Goal: Information Seeking & Learning: Learn about a topic

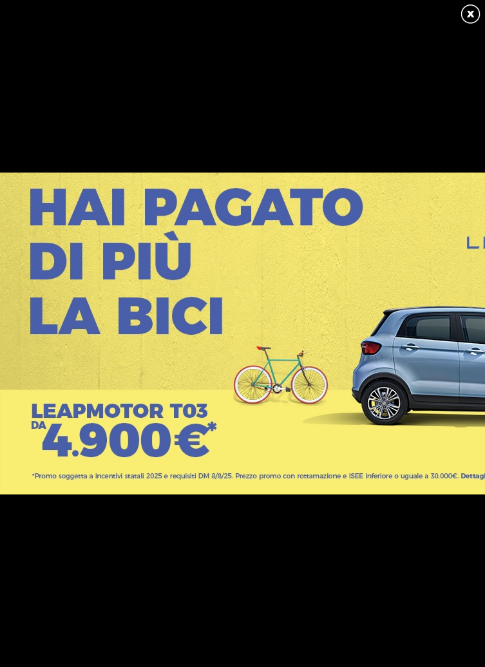
click at [470, 14] on link at bounding box center [470, 14] width 23 height 23
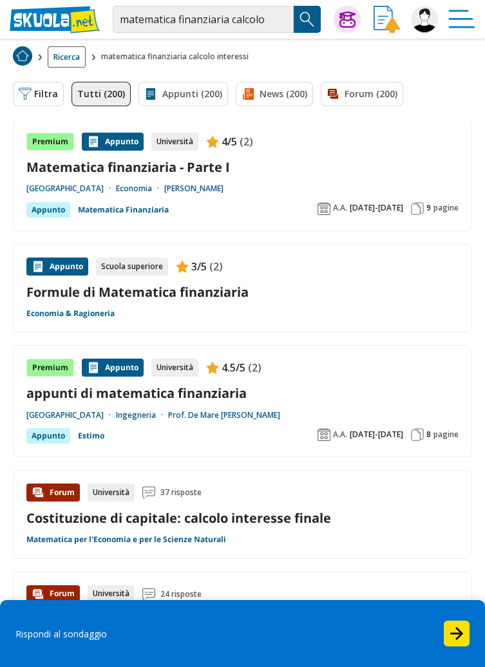
click at [183, 102] on link "Appunti (200)" at bounding box center [183, 94] width 90 height 24
click at [41, 93] on button "Filtra 0" at bounding box center [38, 94] width 51 height 24
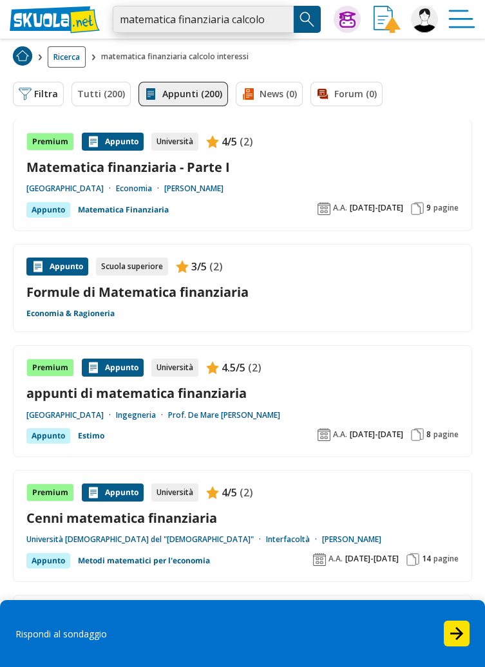
click at [274, 21] on input "matematica finanziaria calcolo interessi" at bounding box center [203, 19] width 181 height 27
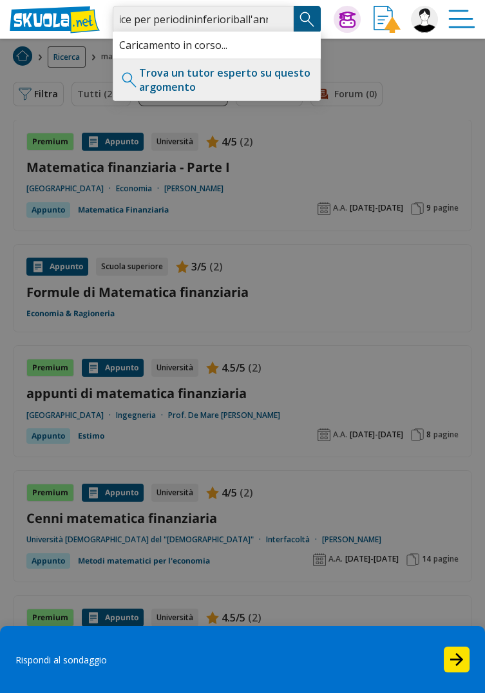
scroll to position [0, 298]
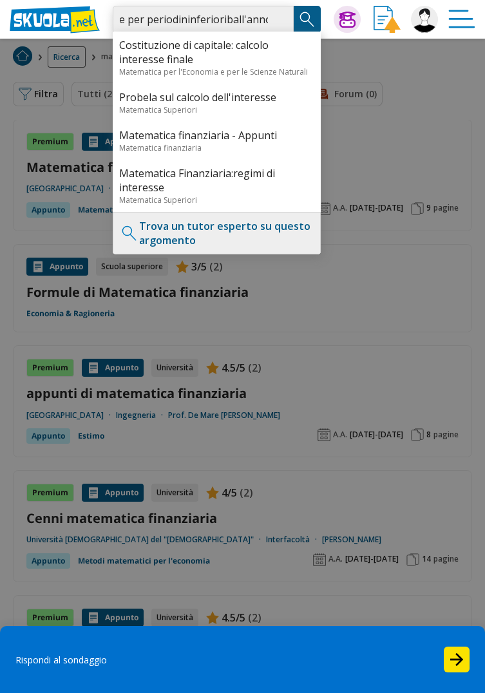
click at [227, 21] on input "Formule calcolo interessi in regime di capitalizzazione semplice per periodinin…" at bounding box center [203, 19] width 181 height 27
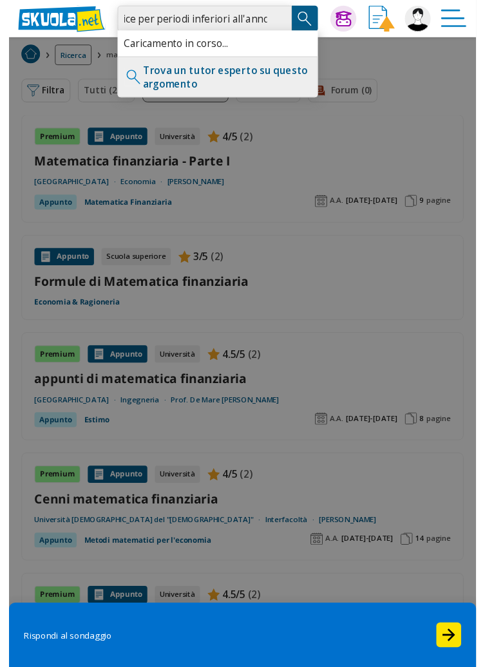
scroll to position [0, 252]
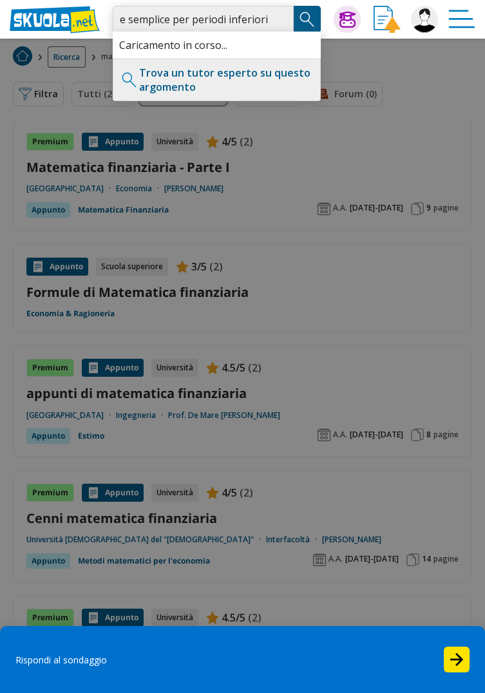
type input "Formule calcolo interessi in regime di capitalizzazione semplice per periodi in…"
click at [309, 19] on img "Search Button" at bounding box center [307, 19] width 19 height 19
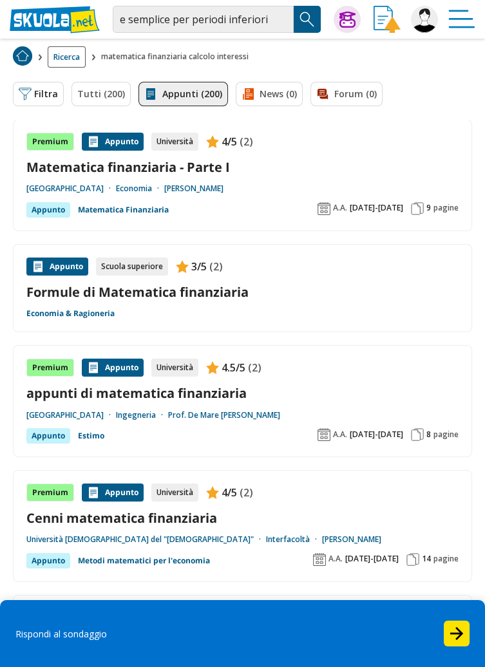
scroll to position [0, 0]
click at [304, 21] on img "Search Button" at bounding box center [307, 19] width 19 height 19
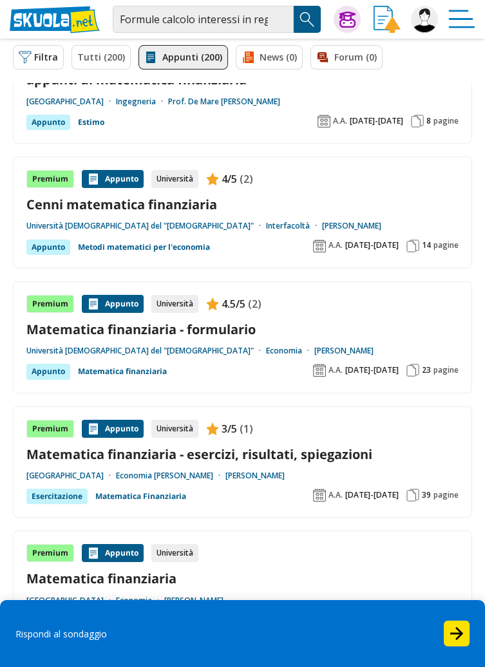
scroll to position [313, 0]
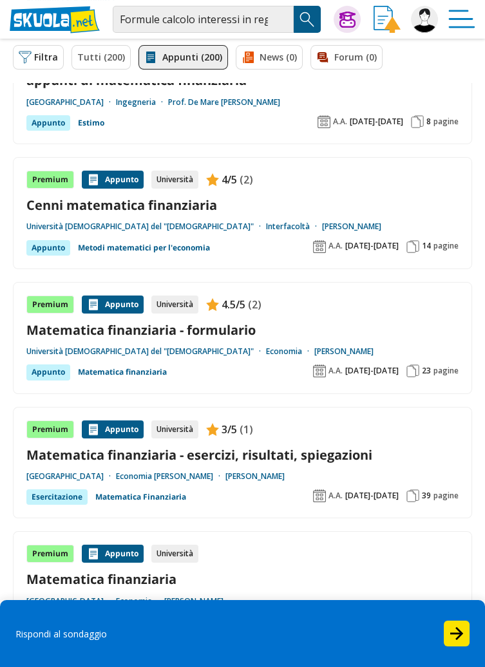
click at [301, 19] on img "Search Button" at bounding box center [307, 19] width 19 height 19
click at [39, 48] on button "Filtra 0" at bounding box center [38, 57] width 51 height 24
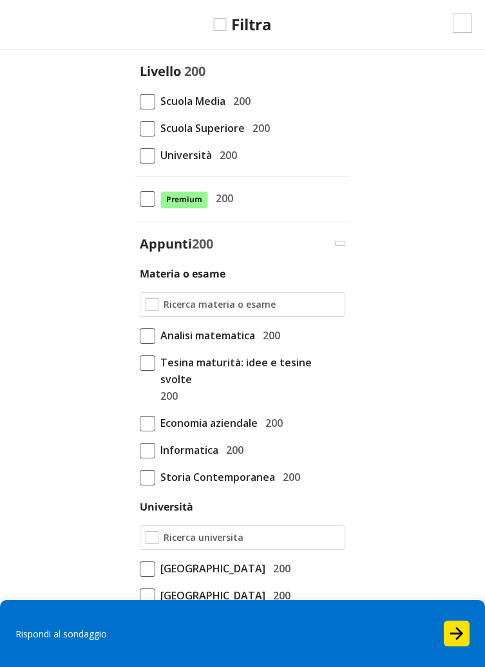
scroll to position [274, 0]
click at [146, 133] on span at bounding box center [147, 128] width 15 height 15
click at [140, 128] on input "Scuola Superiore 200" at bounding box center [140, 128] width 0 height 0
click at [456, 29] on img at bounding box center [462, 23] width 19 height 19
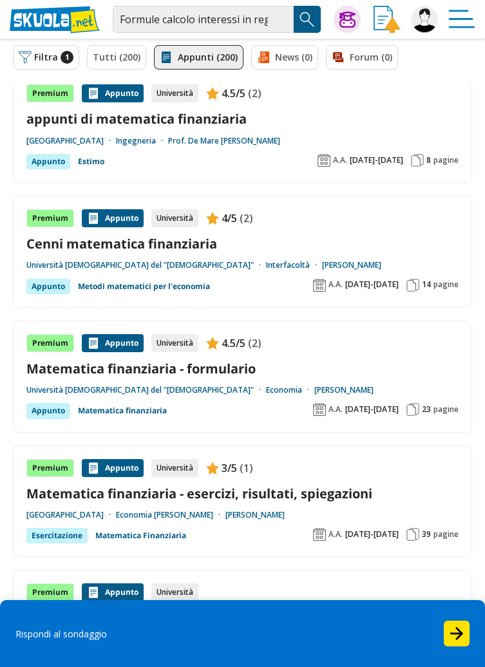
scroll to position [313, 0]
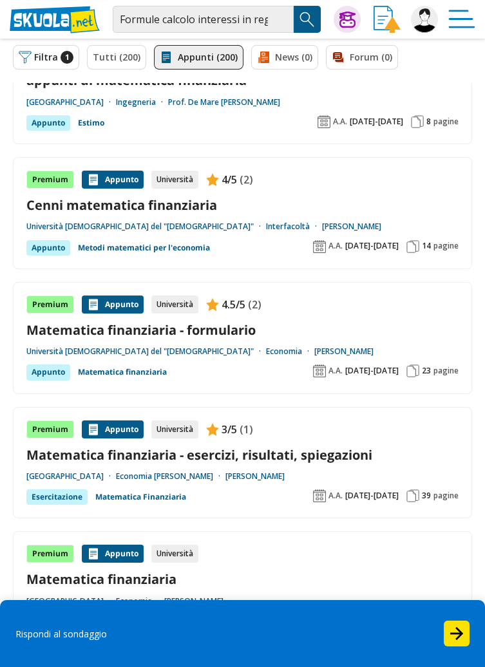
click at [305, 23] on img "Search Button" at bounding box center [307, 19] width 19 height 19
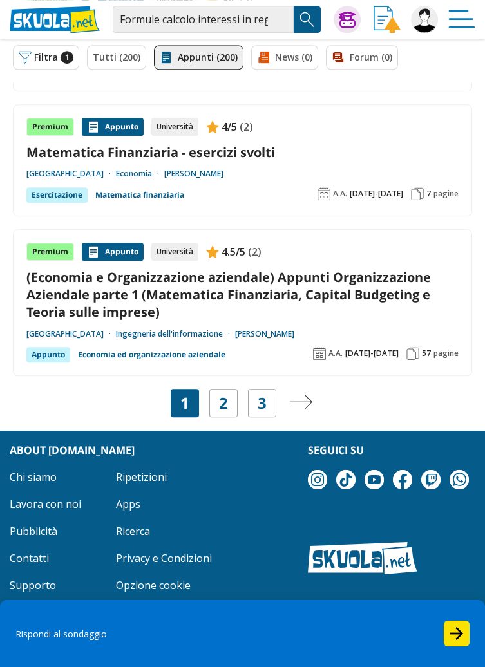
scroll to position [2276, 0]
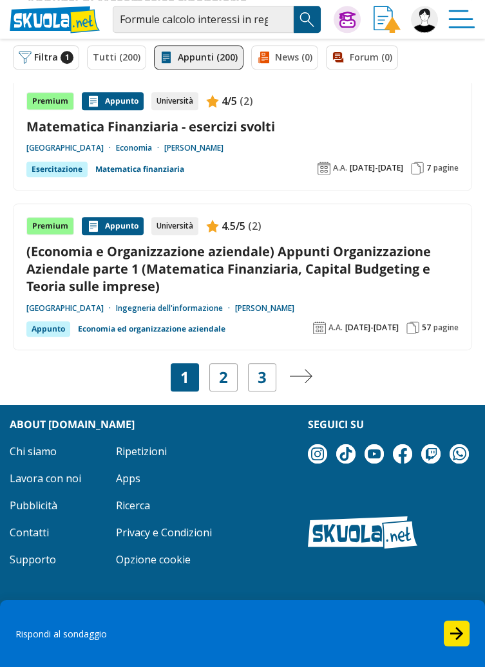
click at [307, 369] on img "Pagina successiva" at bounding box center [300, 376] width 23 height 14
click at [456, 19] on img "Menù" at bounding box center [461, 19] width 27 height 27
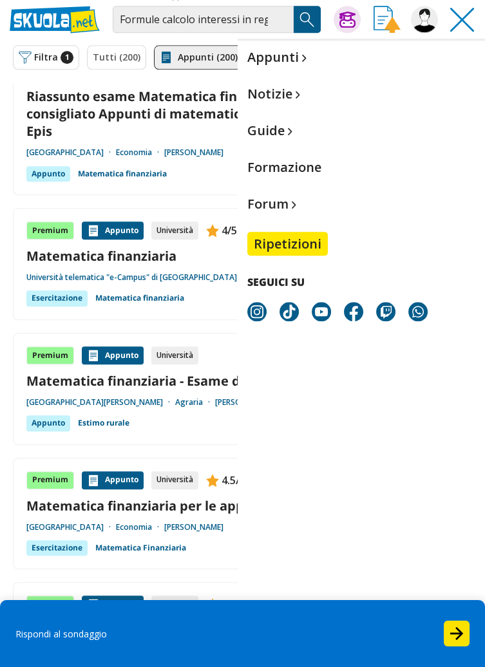
click at [470, 24] on img "Menù" at bounding box center [461, 19] width 27 height 27
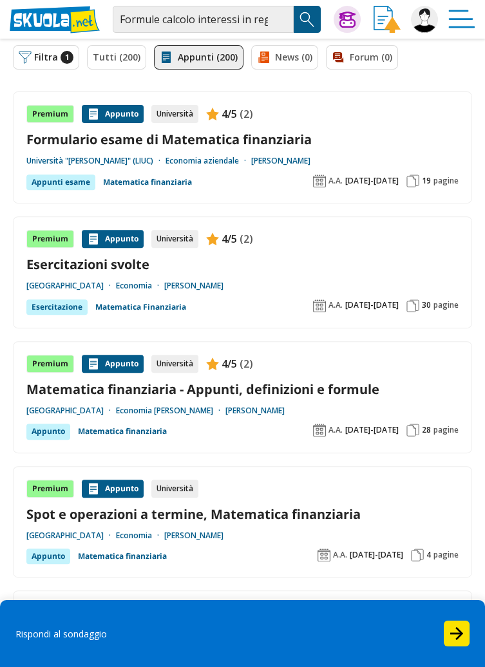
scroll to position [0, 0]
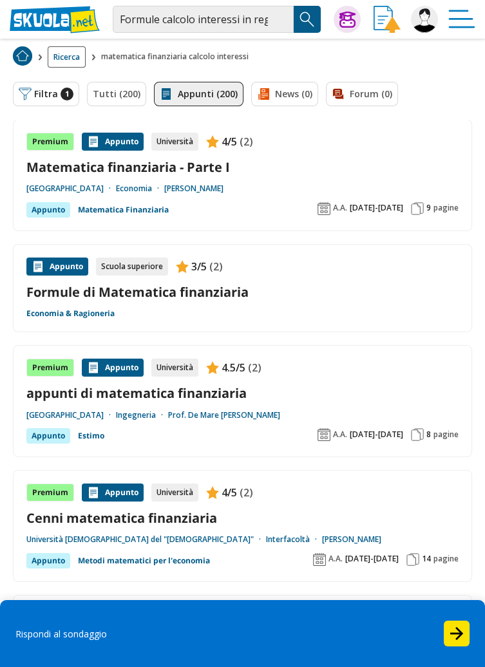
click at [305, 19] on img "Search Button" at bounding box center [307, 19] width 19 height 19
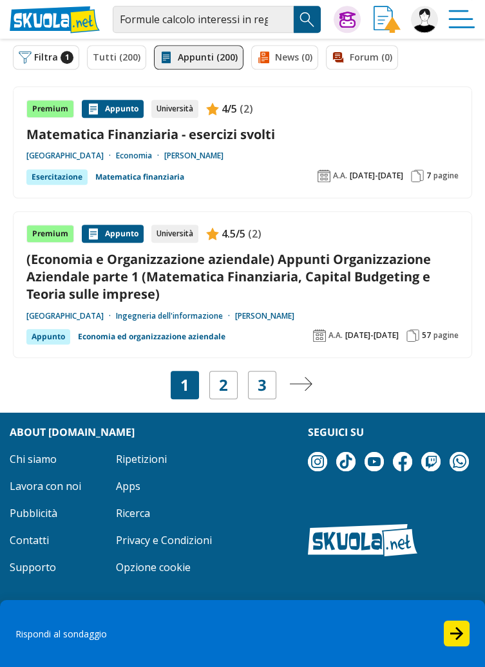
scroll to position [2276, 0]
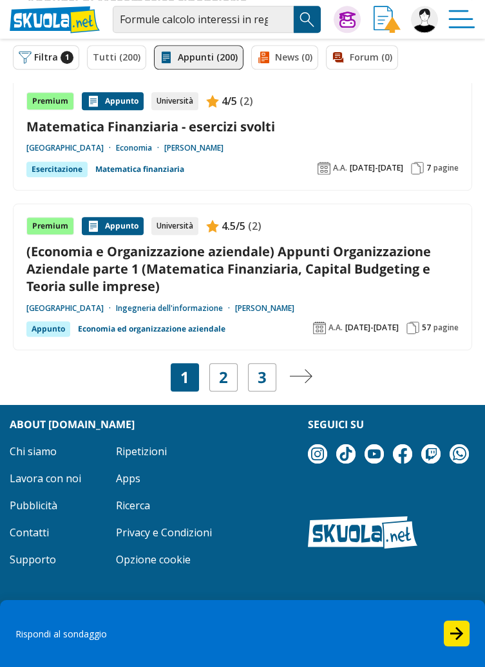
click at [263, 368] on link "3" at bounding box center [262, 377] width 9 height 18
click at [425, 23] on img at bounding box center [424, 19] width 27 height 27
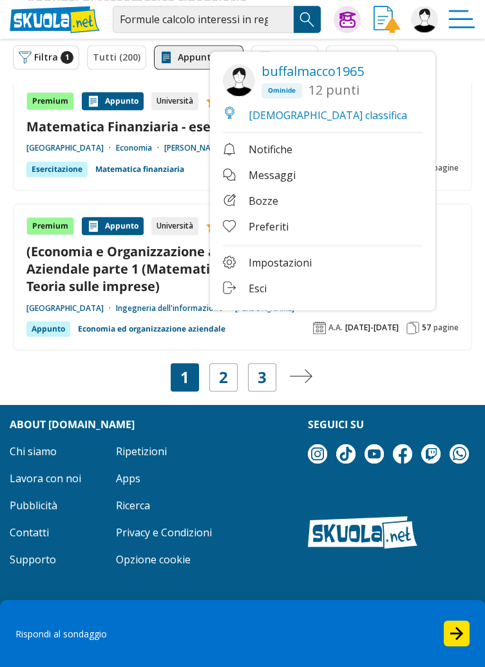
click at [265, 153] on span "Notifiche" at bounding box center [271, 150] width 44 height 16
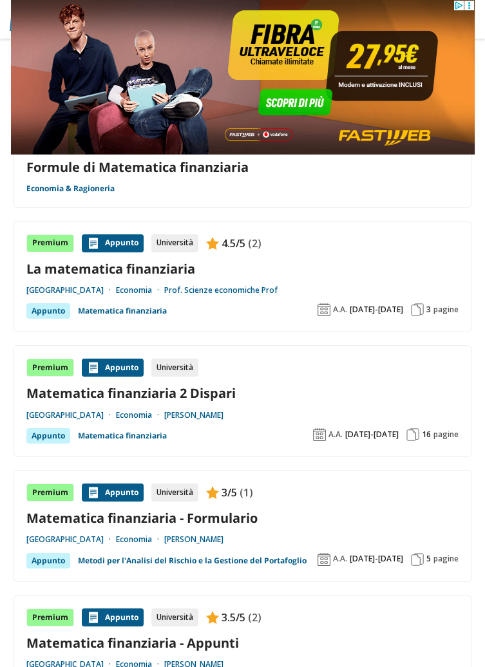
click at [473, 10] on img at bounding box center [242, 77] width 464 height 155
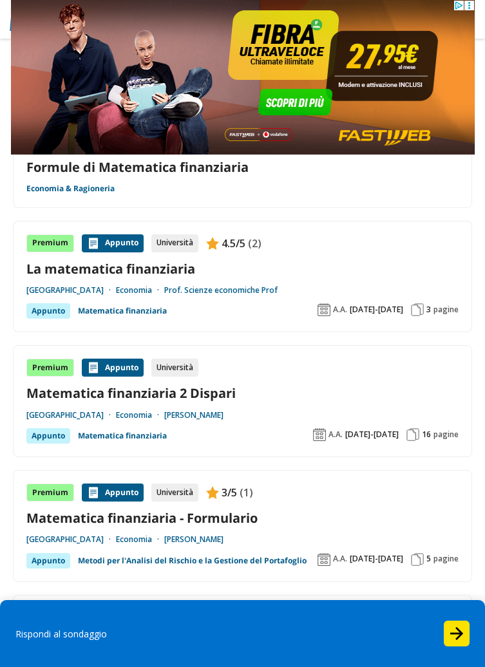
click at [468, 8] on circle at bounding box center [469, 8] width 2 height 2
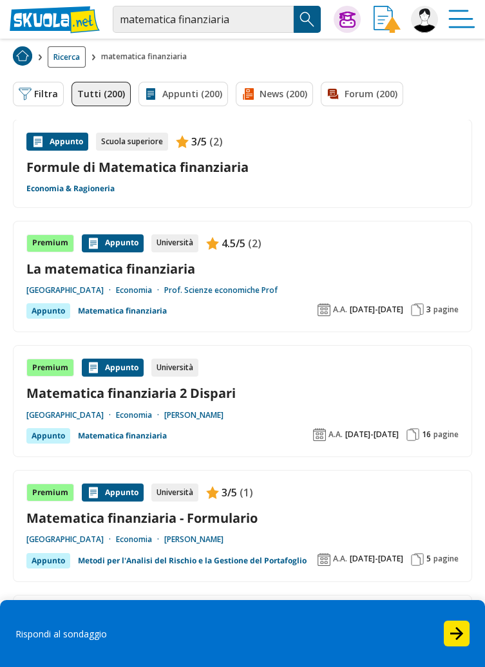
click at [37, 100] on button "Filtra 0" at bounding box center [38, 94] width 51 height 24
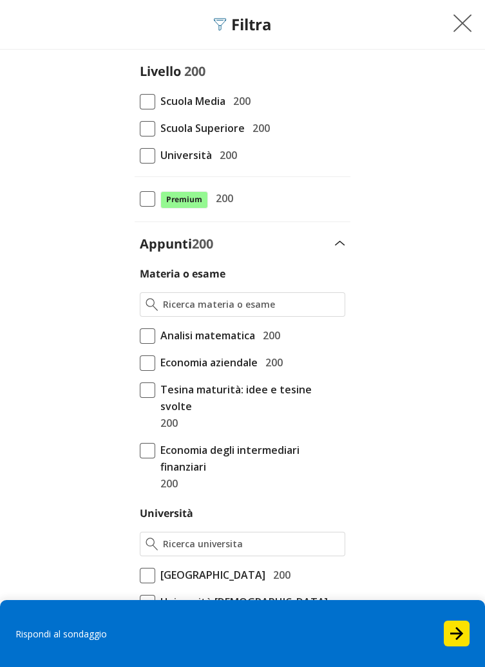
click at [141, 129] on span at bounding box center [147, 128] width 15 height 15
click at [140, 128] on input "Scuola Superiore 200" at bounding box center [140, 128] width 0 height 0
click at [164, 309] on input "Materia o esame" at bounding box center [252, 304] width 176 height 13
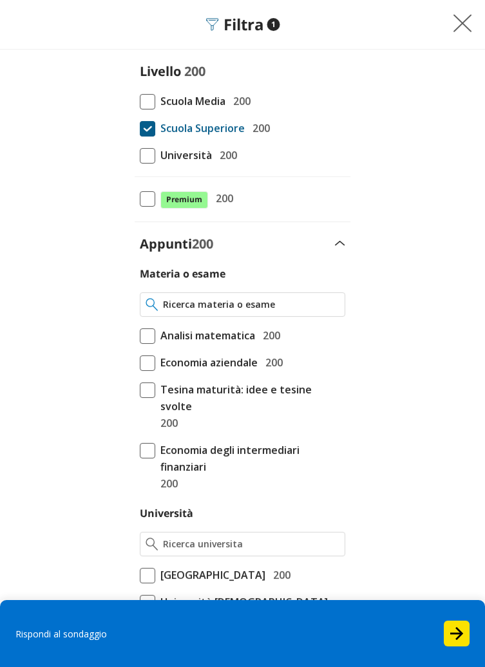
click at [169, 301] on input "Materia o esame" at bounding box center [251, 304] width 176 height 13
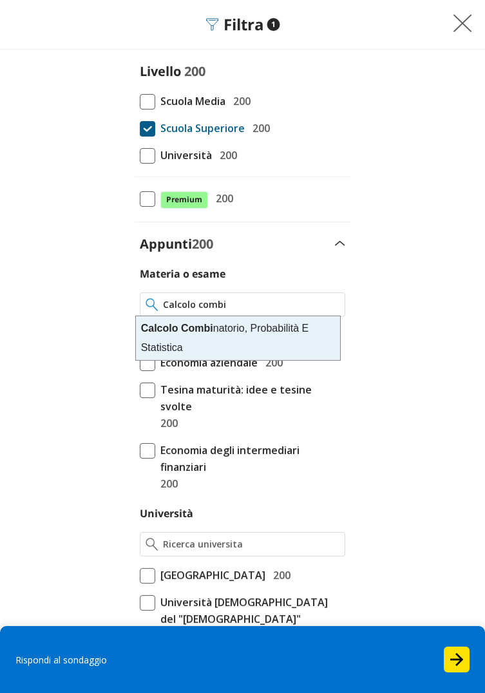
click at [191, 335] on div "Calcolo Combi natorio, Probabilità E Statistica" at bounding box center [238, 338] width 204 height 44
type input "Calcolo Combinatorio, Probabilità E Statistica"
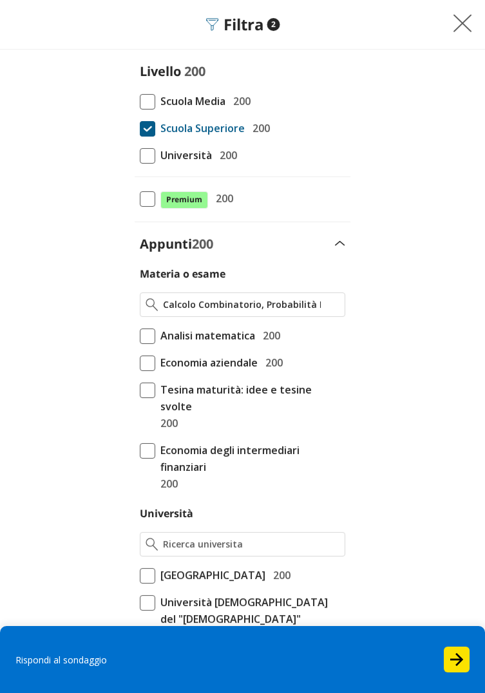
click at [461, 19] on img at bounding box center [462, 23] width 19 height 19
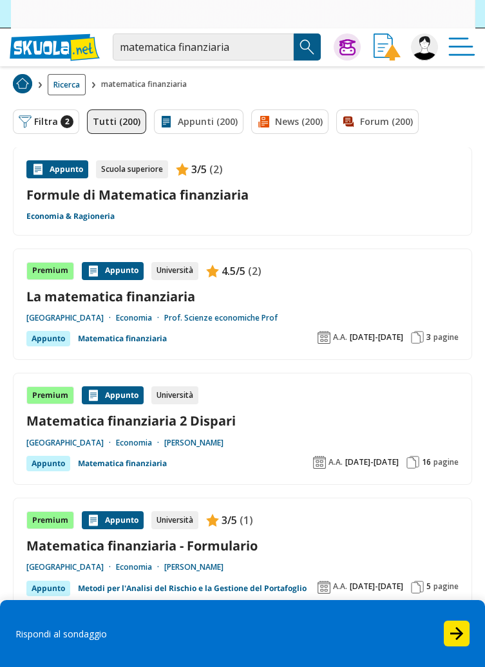
scroll to position [155, 0]
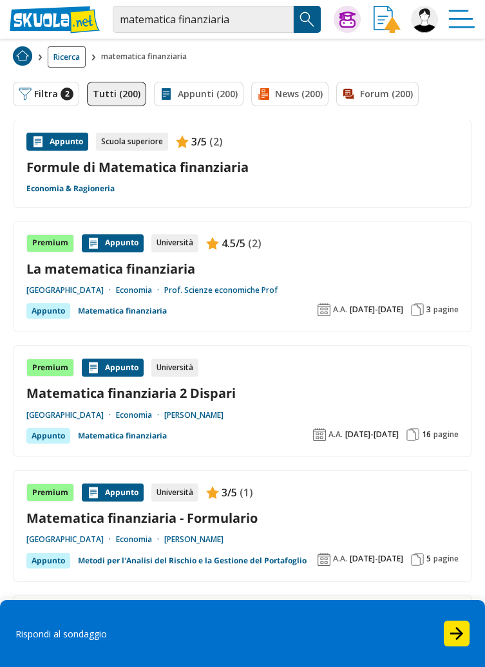
click at [302, 25] on img "Search Button" at bounding box center [307, 19] width 19 height 19
click at [59, 173] on link "Formule di Matematica finanziaria" at bounding box center [242, 166] width 432 height 17
click at [36, 98] on button "Filtra 0" at bounding box center [38, 94] width 51 height 24
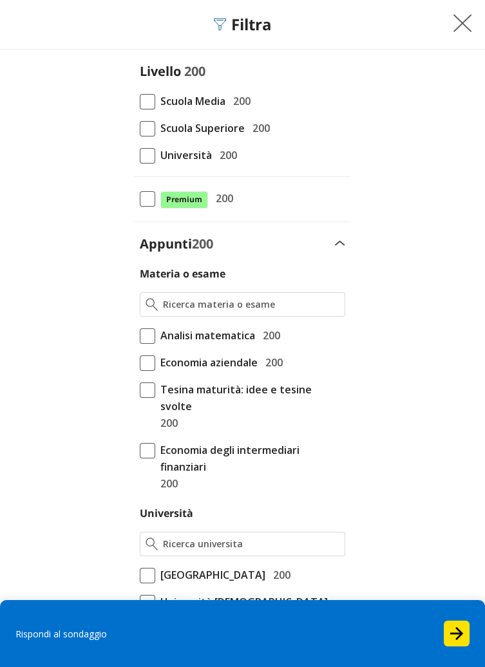
click at [146, 128] on span at bounding box center [147, 128] width 15 height 15
click at [140, 128] on input "Scuola Superiore 200" at bounding box center [140, 128] width 0 height 0
click at [164, 306] on input "Materia o esame" at bounding box center [252, 304] width 176 height 13
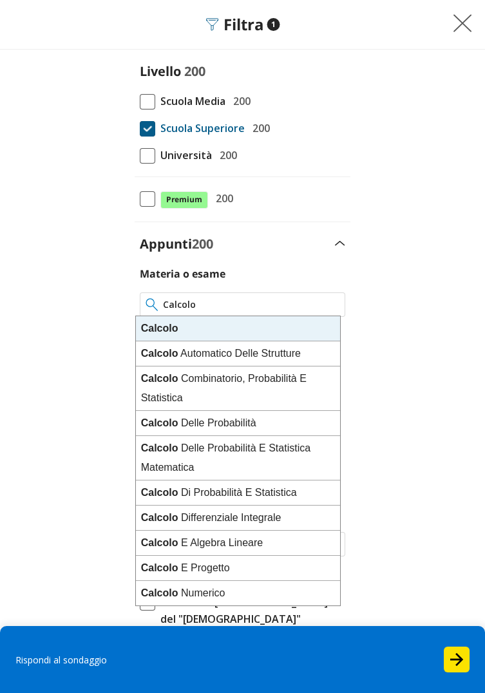
click at [209, 381] on div "Calcolo C o m b i n a t o r i o , P r o b a b i l i t à E S t a t i s t i c a" at bounding box center [238, 388] width 204 height 44
type input "Calcolo Combinatorio, Probabilità E Statistica"
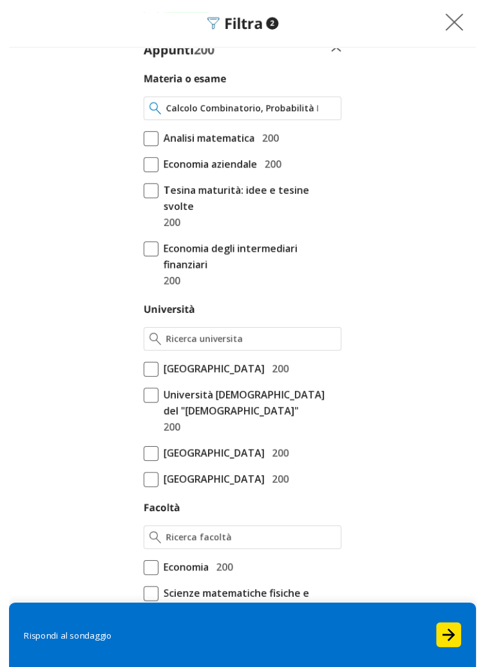
scroll to position [194, 0]
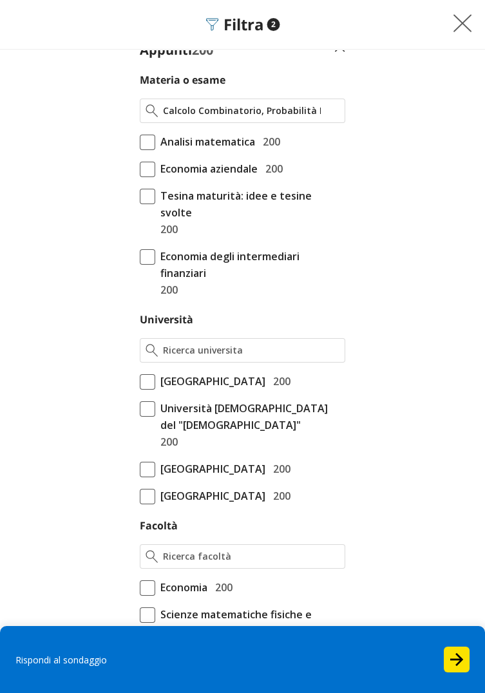
click at [459, 30] on img at bounding box center [462, 23] width 19 height 19
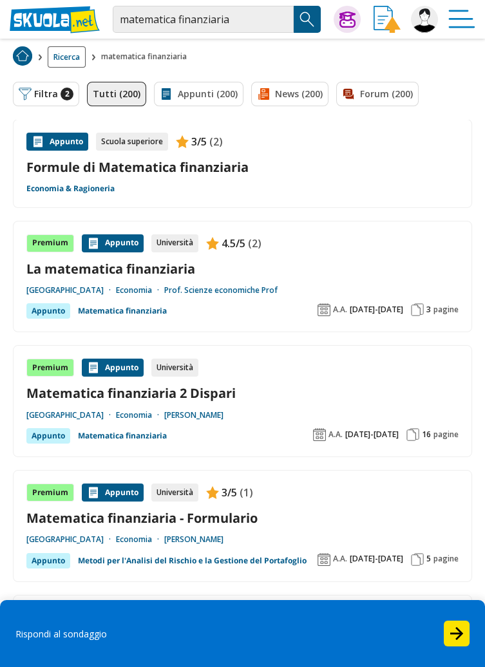
click at [309, 25] on img "Search Button" at bounding box center [307, 19] width 19 height 19
click at [187, 83] on link "Appunti (200)" at bounding box center [199, 94] width 90 height 24
click at [309, 21] on img "Search Button" at bounding box center [307, 19] width 19 height 19
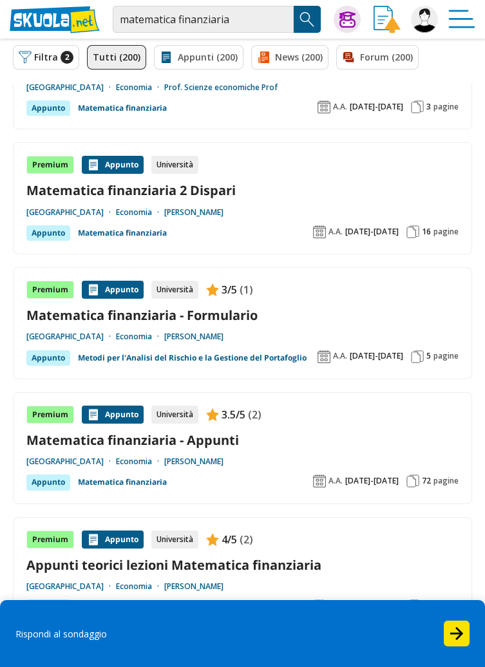
scroll to position [218, 0]
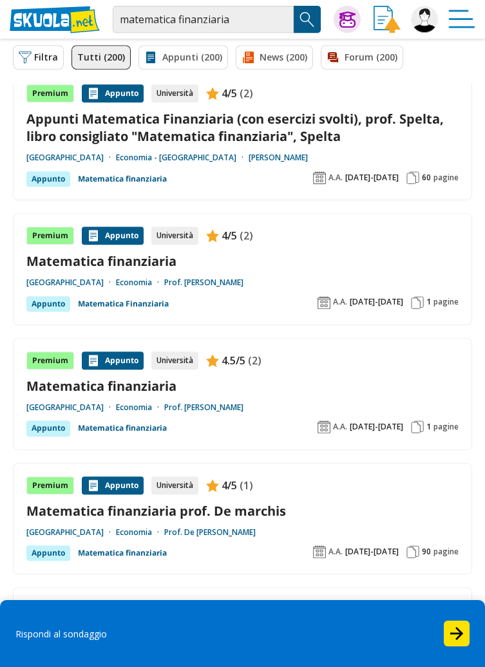
scroll to position [1019, 0]
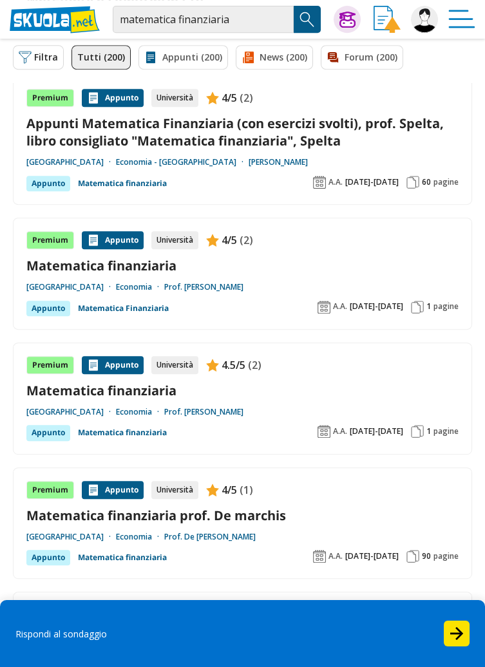
click at [37, 53] on button "Filtra 0" at bounding box center [38, 57] width 51 height 24
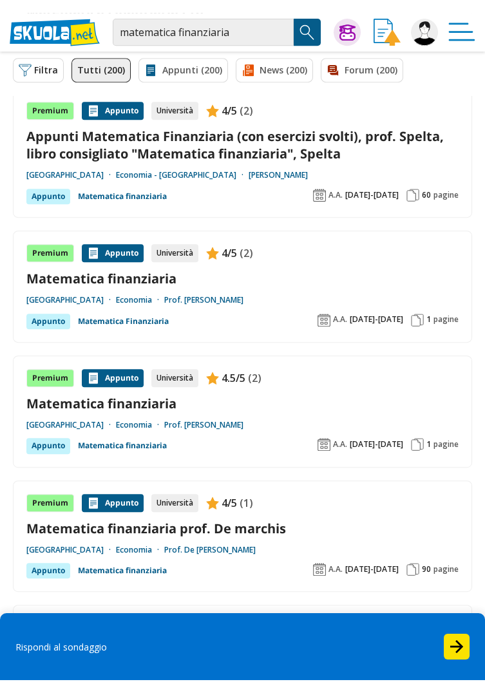
scroll to position [980, 0]
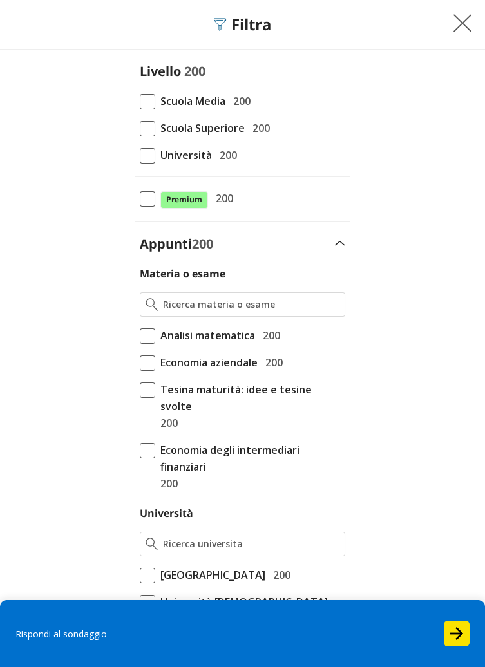
click at [140, 124] on span at bounding box center [147, 128] width 15 height 15
click at [140, 128] on input "Scuola Superiore 200" at bounding box center [140, 128] width 0 height 0
click at [164, 304] on input "Materia o esame" at bounding box center [252, 304] width 176 height 13
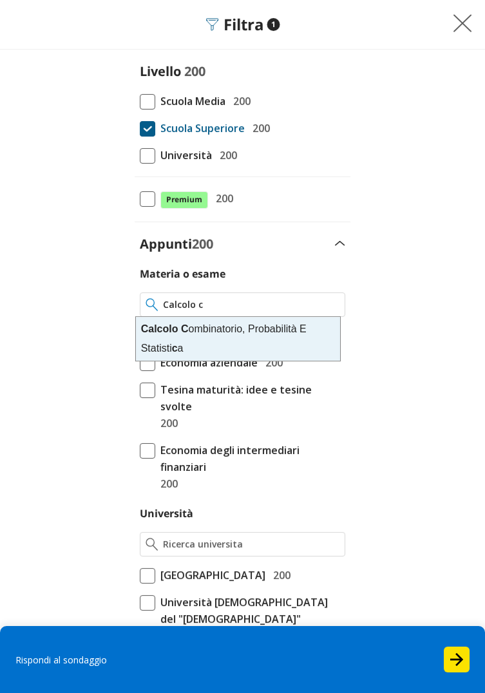
click at [209, 341] on div "Calcolo C ombinatorio, Probabilità E Statisti c a" at bounding box center [238, 339] width 204 height 44
type input "Calcolo Combinatorio, Probabilità E Statistica"
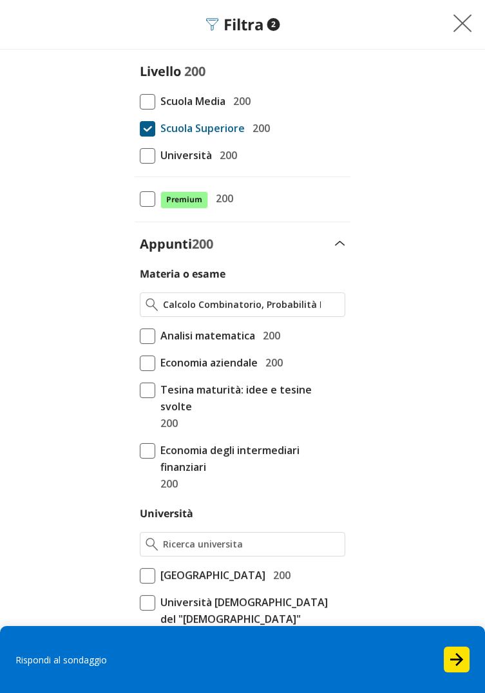
click at [464, 25] on button at bounding box center [467, 24] width 36 height 23
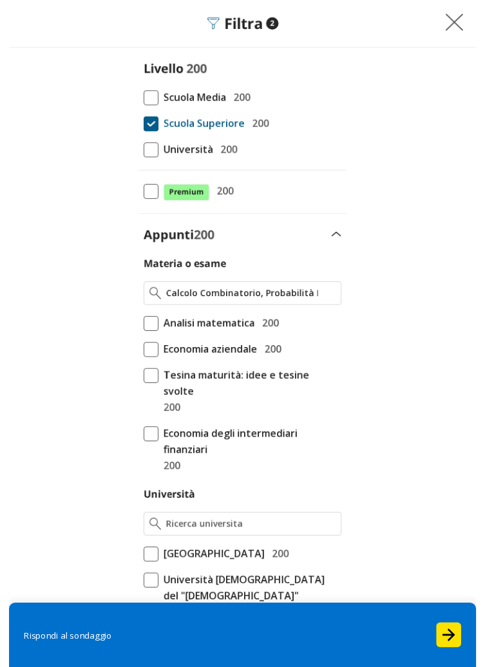
scroll to position [1019, 0]
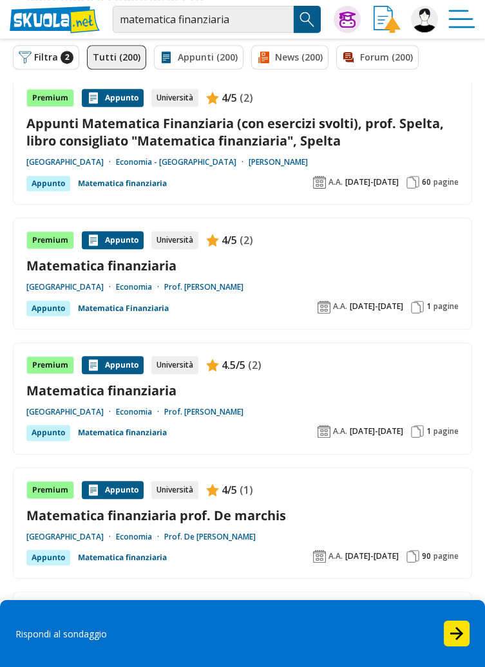
click at [195, 50] on link "Appunti (200)" at bounding box center [199, 57] width 90 height 24
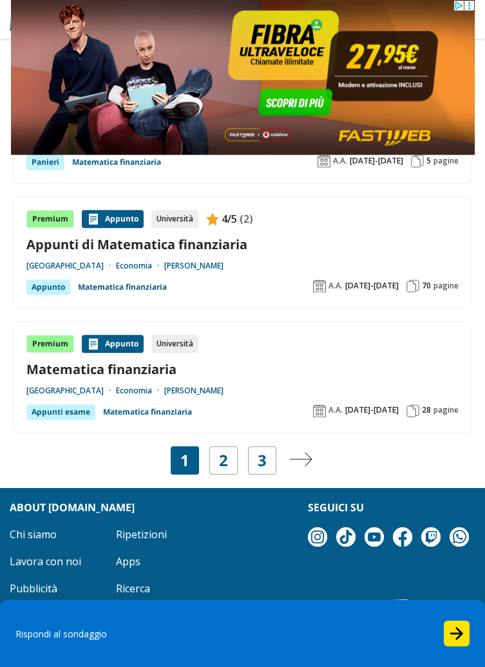
scroll to position [2167, 0]
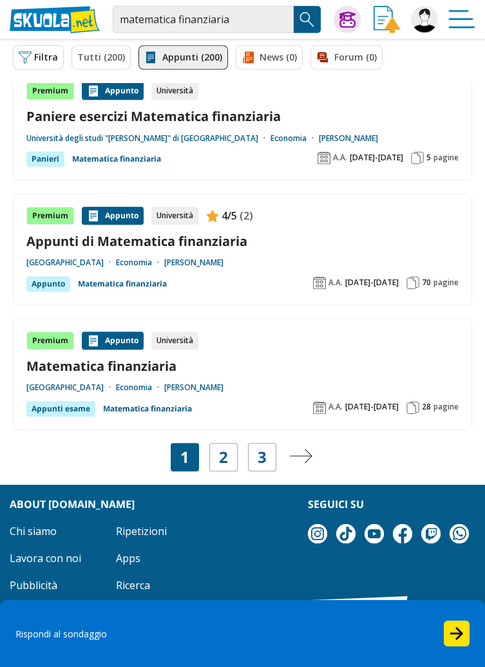
click at [225, 455] on link "2" at bounding box center [223, 457] width 9 height 18
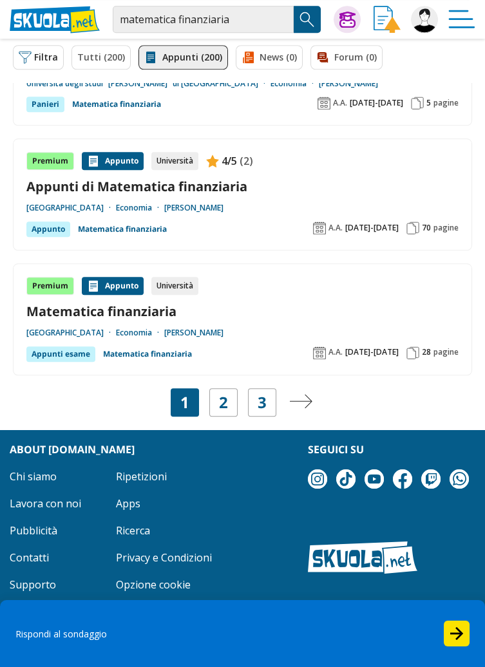
scroll to position [2229, 0]
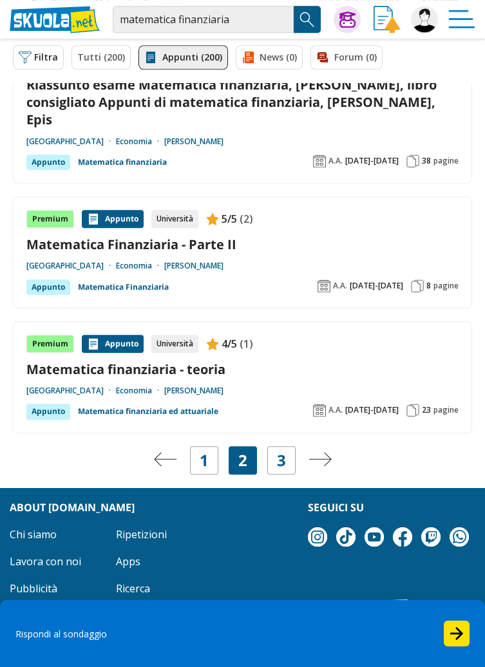
scroll to position [2261, 0]
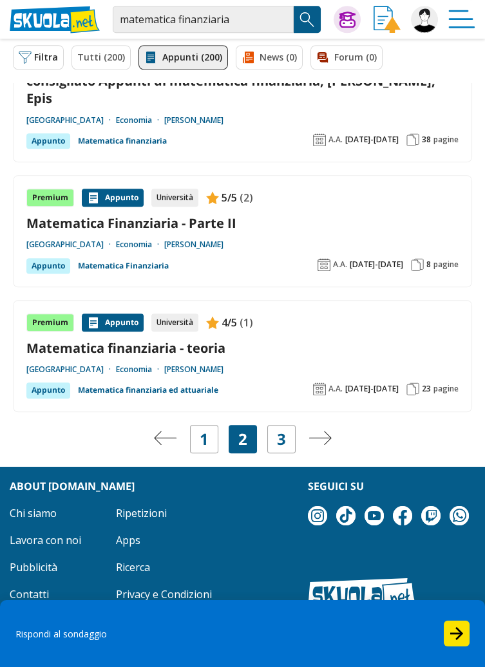
click at [278, 430] on link "3" at bounding box center [281, 439] width 9 height 18
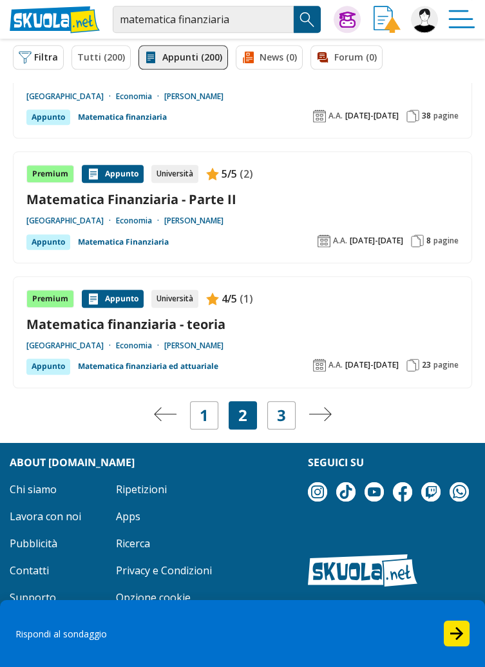
scroll to position [2319, 0]
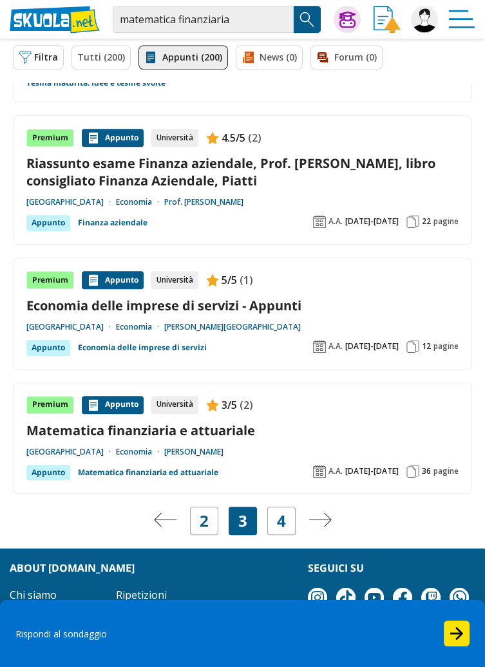
scroll to position [2140, 0]
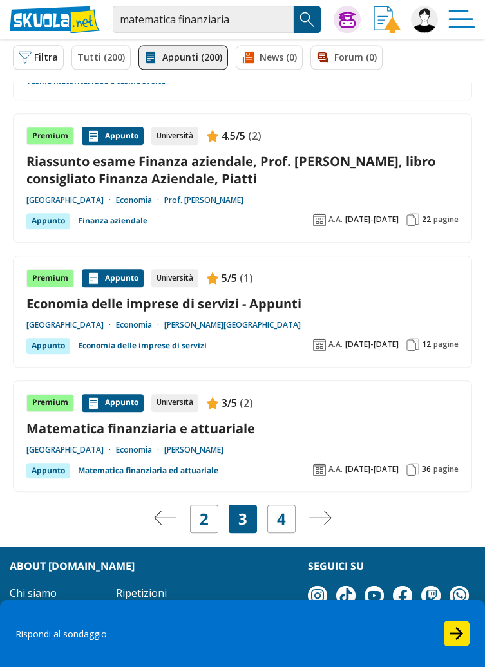
click at [281, 510] on link "4" at bounding box center [281, 519] width 9 height 18
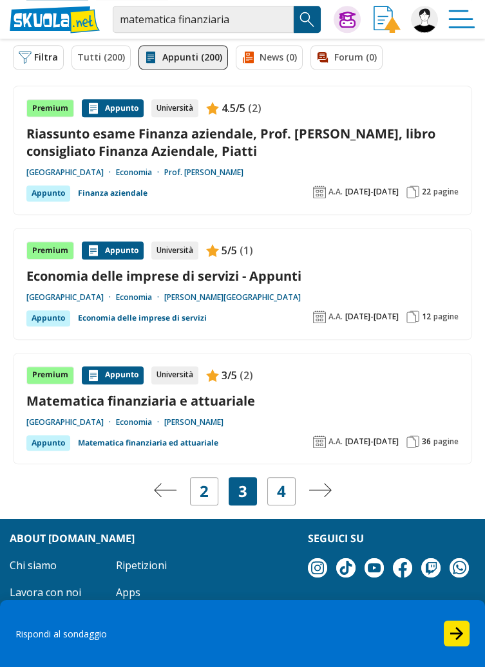
scroll to position [2202, 0]
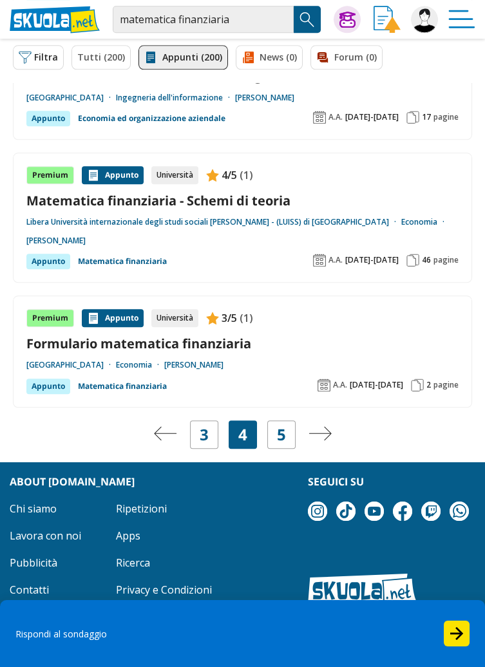
click at [285, 428] on link "5" at bounding box center [281, 435] width 9 height 18
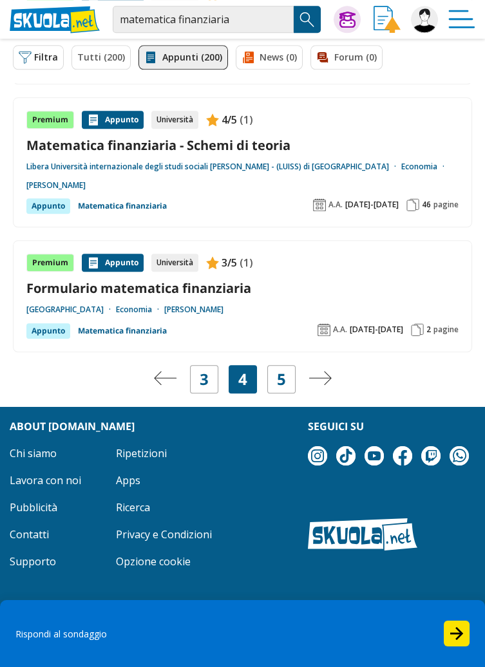
scroll to position [2345, 0]
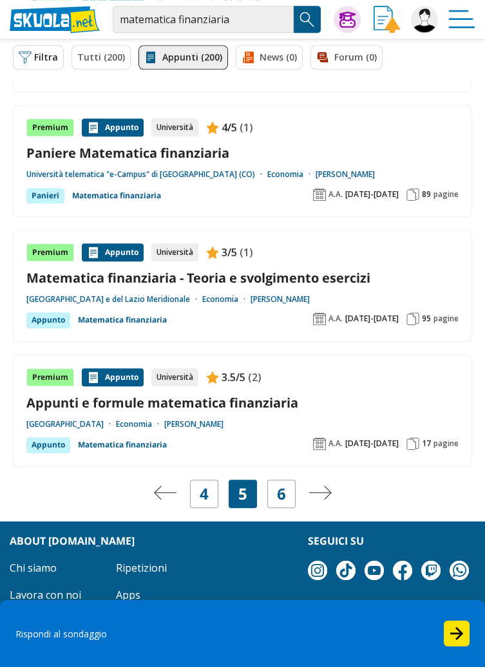
scroll to position [2185, 0]
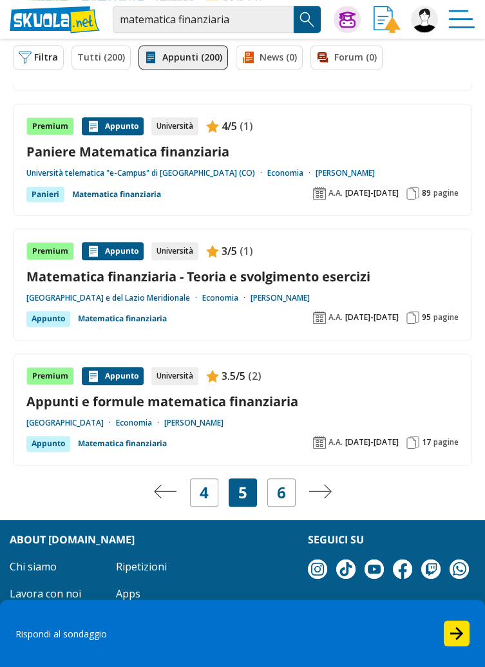
click at [269, 479] on div "6" at bounding box center [281, 493] width 28 height 28
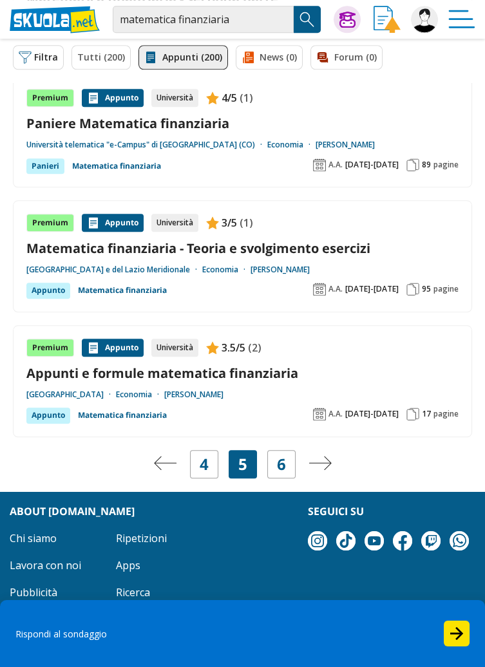
scroll to position [2220, 0]
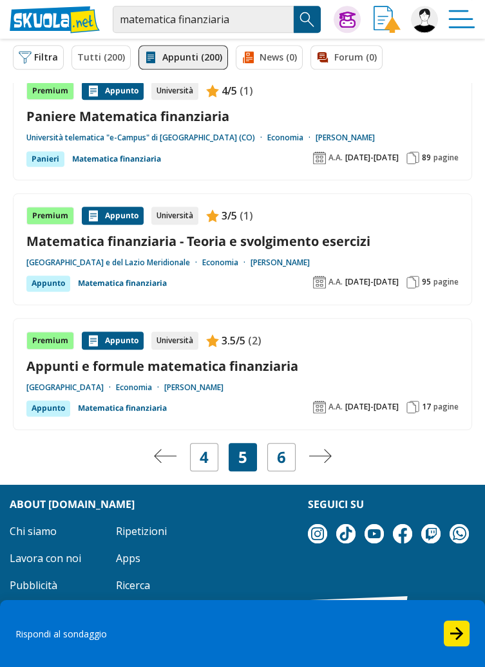
click at [278, 448] on link "6" at bounding box center [281, 457] width 9 height 18
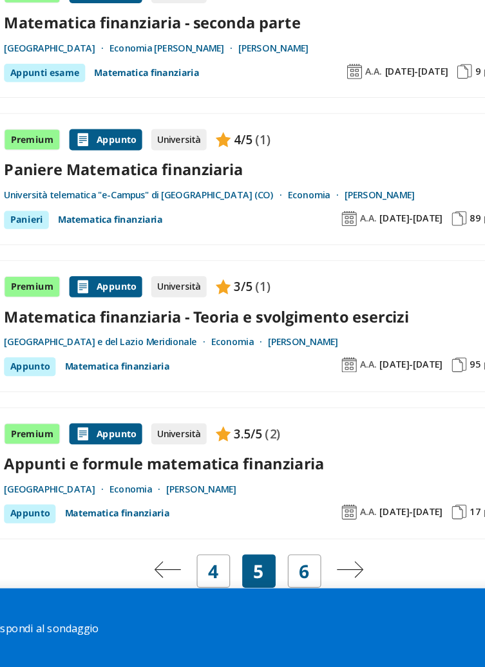
scroll to position [2282, 0]
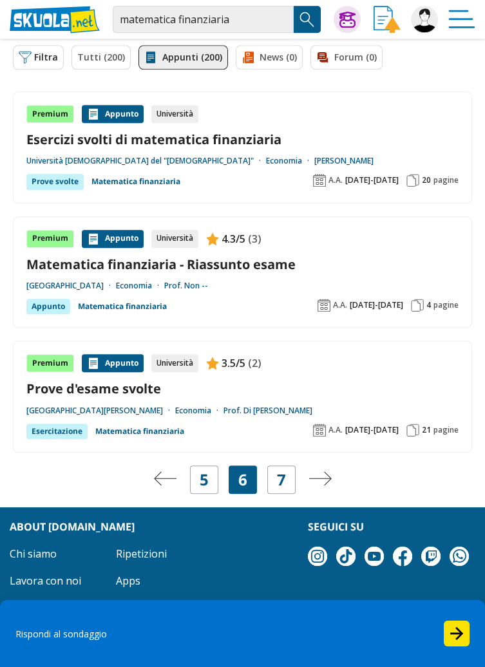
scroll to position [2173, 0]
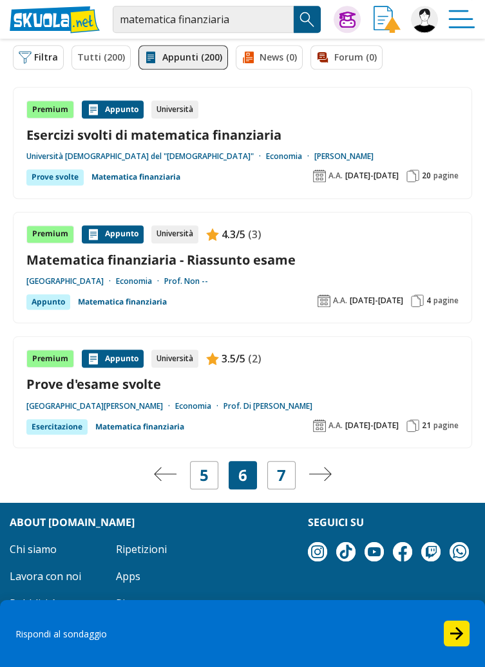
click at [281, 466] on link "7" at bounding box center [281, 475] width 9 height 18
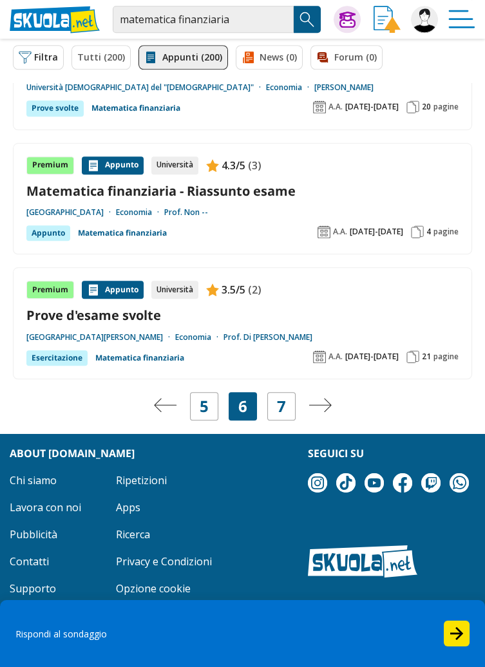
scroll to position [2270, 0]
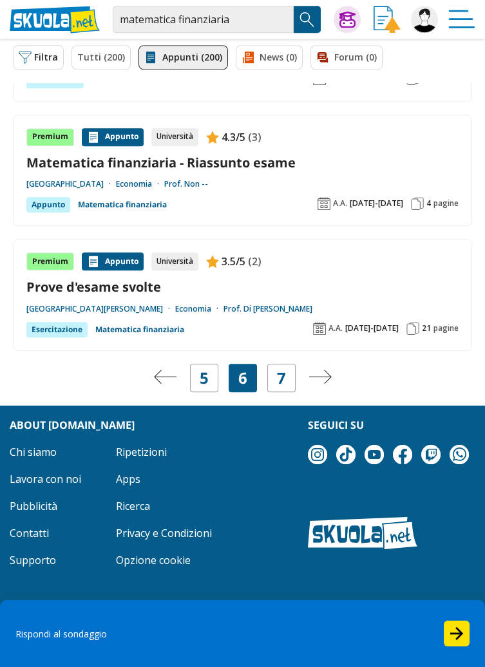
click at [280, 369] on link "7" at bounding box center [281, 378] width 9 height 18
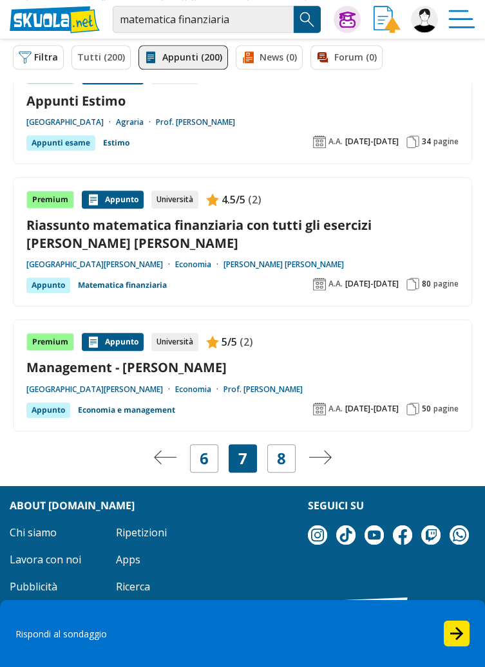
scroll to position [2185, 0]
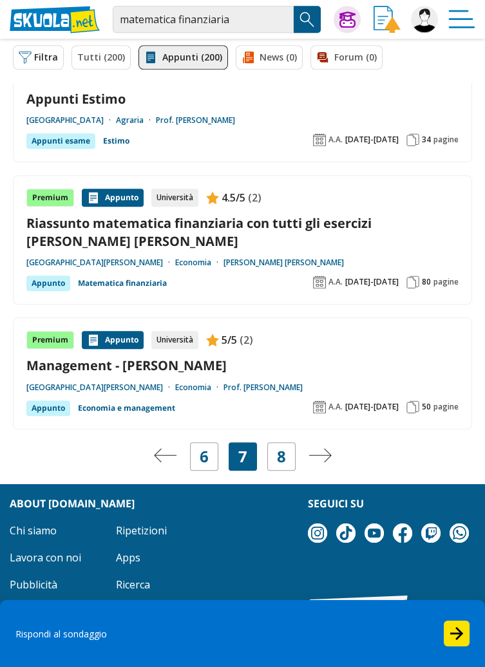
click at [56, 417] on div "Premium Appunto Università 5/5 (2) Management - Barile Università degli Studi d…" at bounding box center [242, 374] width 459 height 112
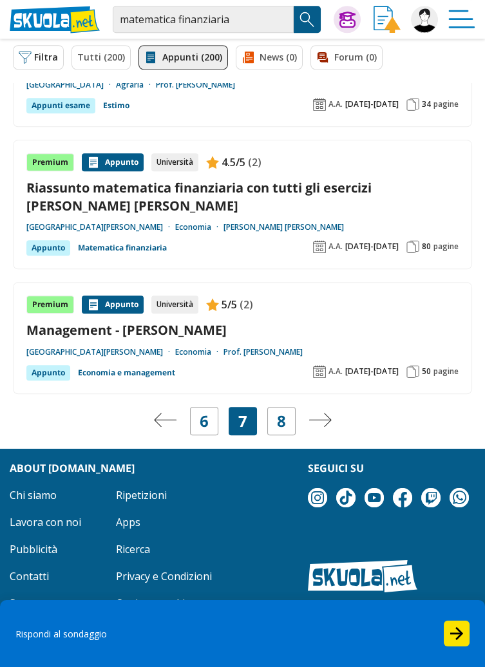
click at [39, 52] on button "Filtra 0" at bounding box center [38, 57] width 51 height 24
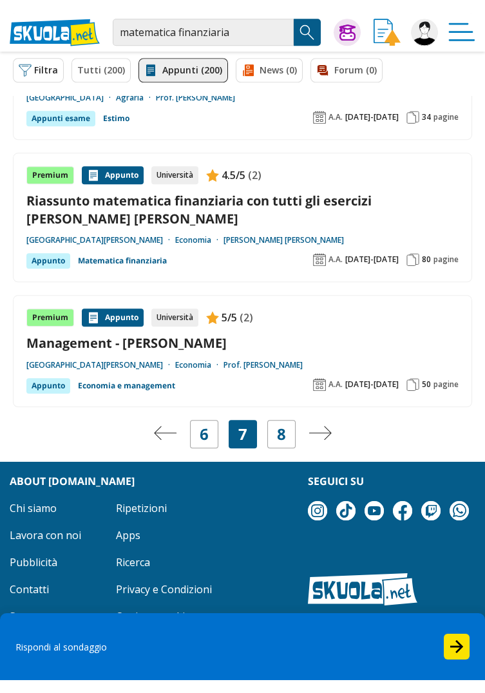
scroll to position [2182, 0]
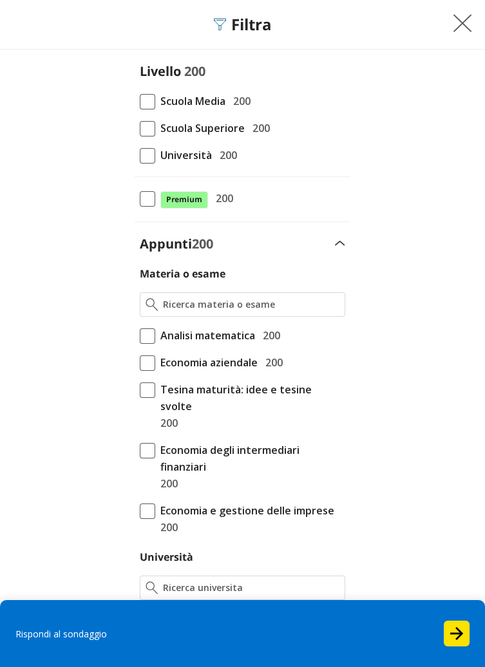
click at [145, 129] on span at bounding box center [147, 128] width 15 height 15
click at [140, 128] on input "Scuola Superiore 200" at bounding box center [140, 128] width 0 height 0
click at [167, 306] on input "Materia o esame" at bounding box center [252, 304] width 176 height 13
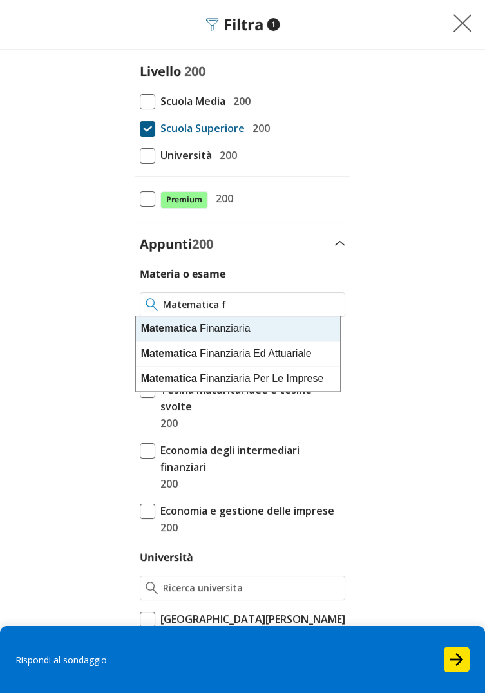
click at [216, 330] on div "Matematica F inanziaria" at bounding box center [238, 328] width 204 height 25
type input "Matematica Finanziaria"
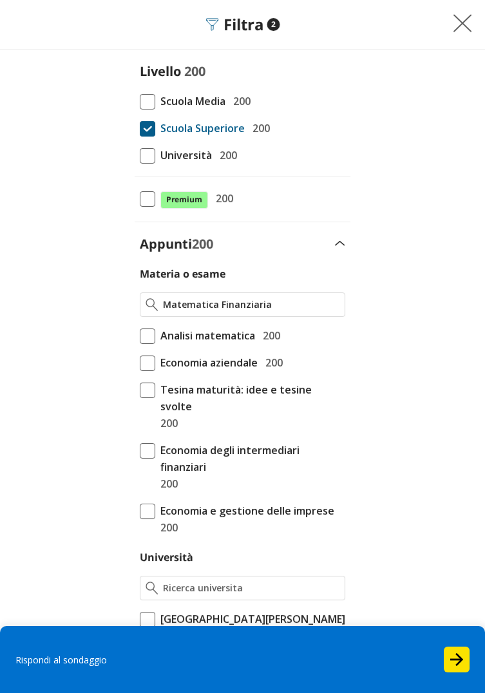
click at [454, 19] on img at bounding box center [462, 23] width 19 height 19
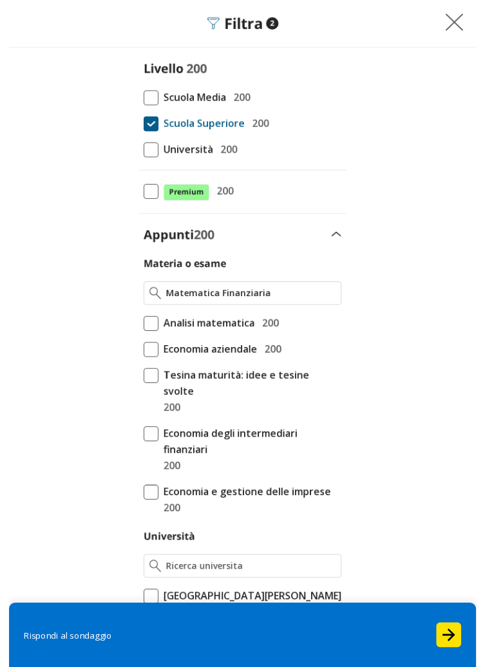
scroll to position [2221, 0]
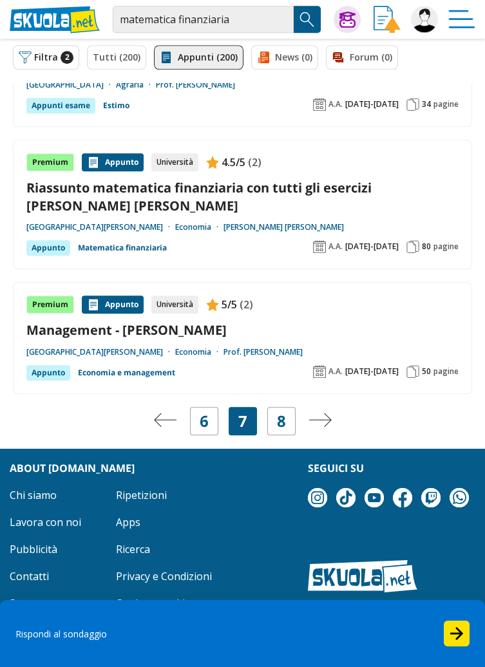
click at [294, 22] on button "Search Button" at bounding box center [307, 19] width 27 height 27
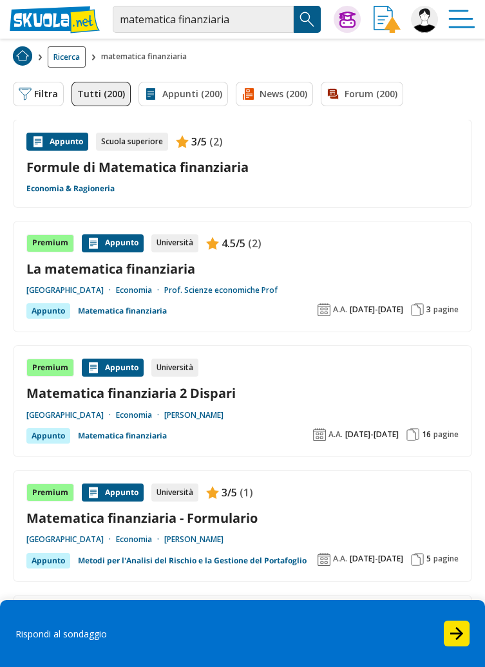
click at [38, 103] on button "Filtra 0" at bounding box center [38, 94] width 51 height 24
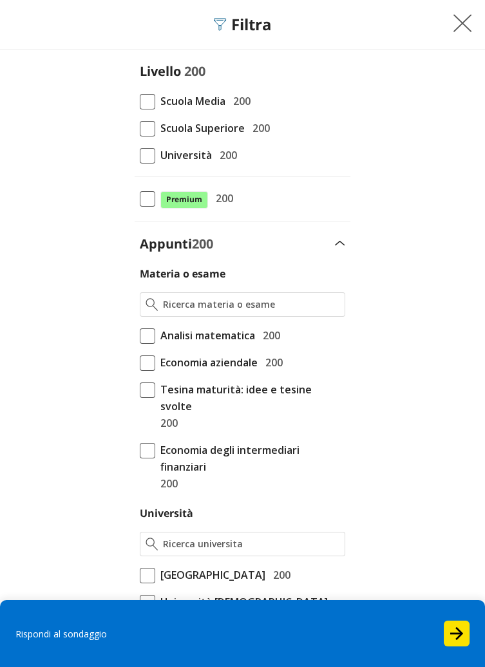
click at [147, 128] on span at bounding box center [147, 128] width 15 height 15
click at [140, 128] on input "Scuola Superiore 200" at bounding box center [140, 128] width 0 height 0
click at [454, 24] on img at bounding box center [462, 23] width 19 height 19
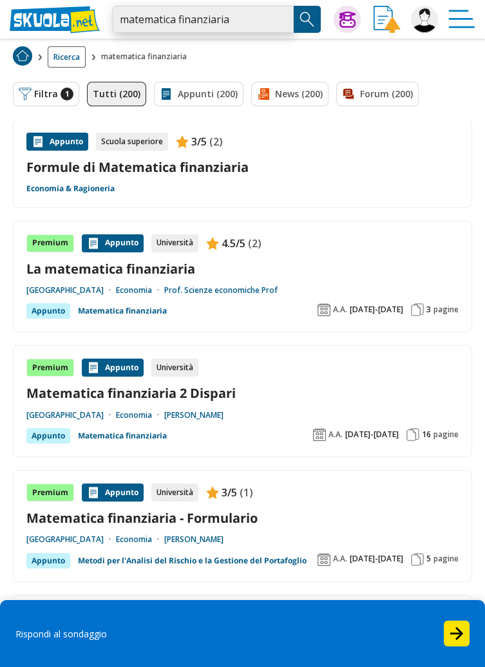
click at [241, 18] on input "matematica finanziaria" at bounding box center [203, 19] width 181 height 27
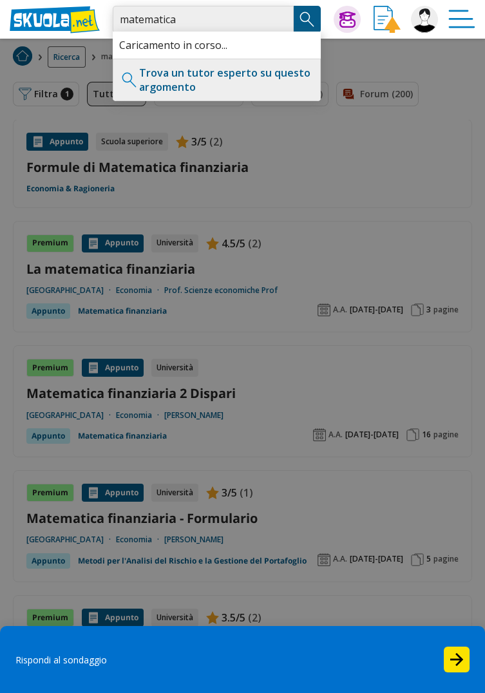
type input "matematica"
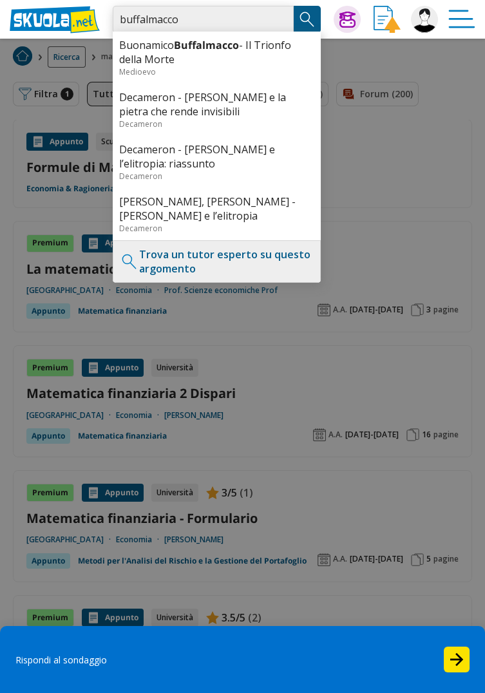
type input "buffalmacco"
click at [308, 26] on img "Search Button" at bounding box center [307, 19] width 19 height 19
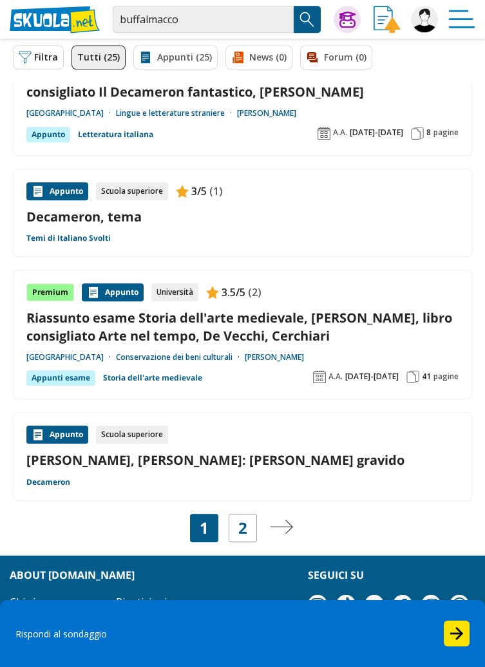
scroll to position [1869, 0]
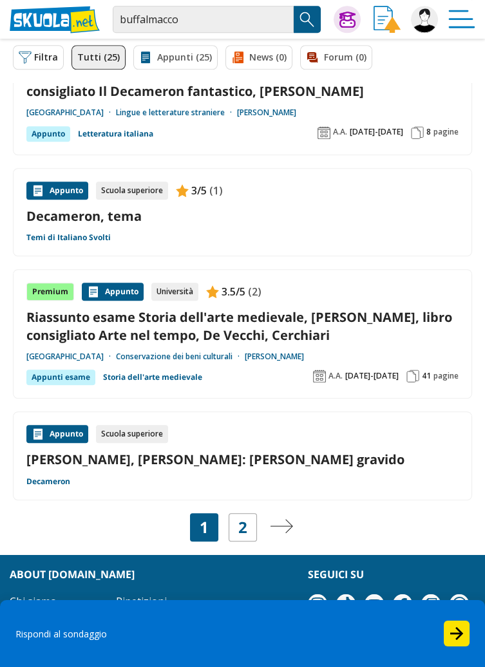
click at [244, 519] on link "2" at bounding box center [242, 528] width 9 height 18
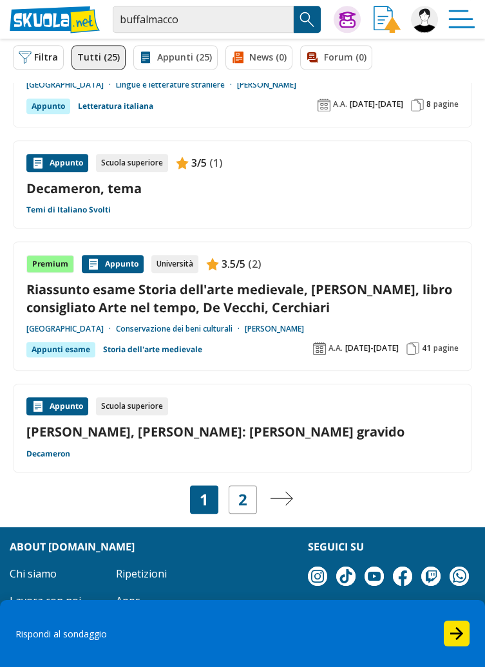
scroll to position [1930, 0]
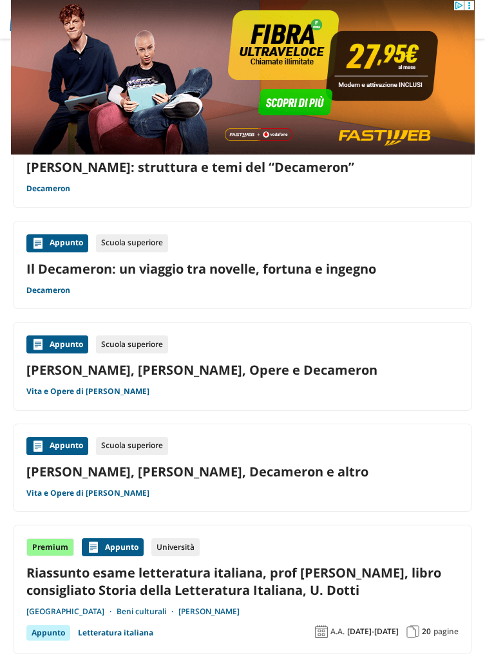
click at [61, 407] on div "Appunto Scuola superiore Boccaccio, Giovanni - Vita, Opere e Decameron Vita e O…" at bounding box center [242, 366] width 459 height 89
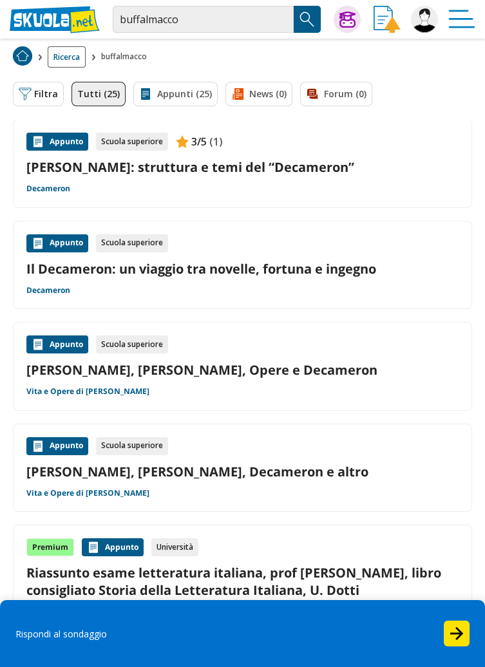
click at [417, 15] on img at bounding box center [424, 19] width 27 height 27
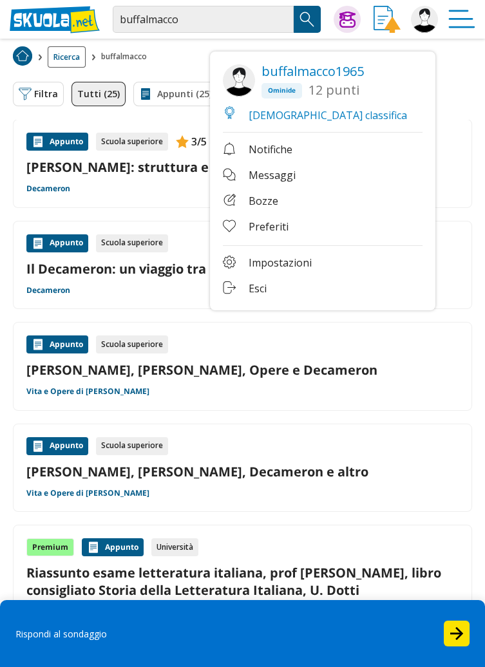
click at [255, 289] on link "Esci" at bounding box center [323, 289] width 200 height 16
